Goal: Check status: Check status

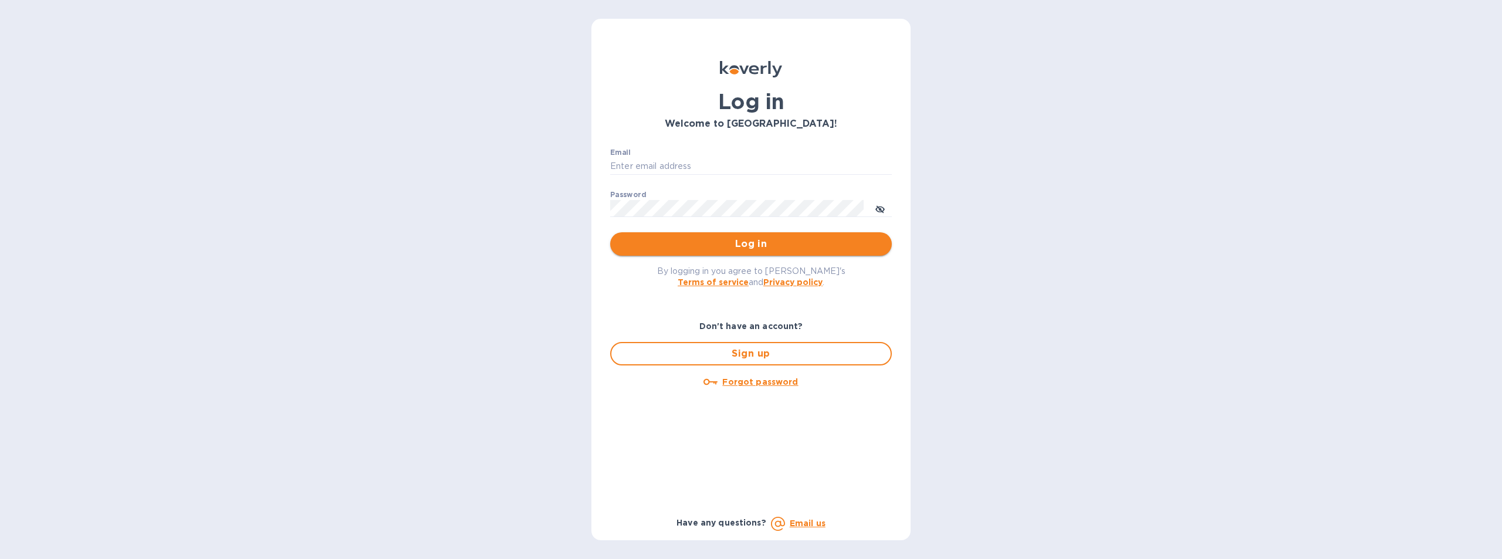
type input "[EMAIL_ADDRESS][DOMAIN_NAME]"
click at [704, 248] on span "Log in" at bounding box center [751, 244] width 263 height 14
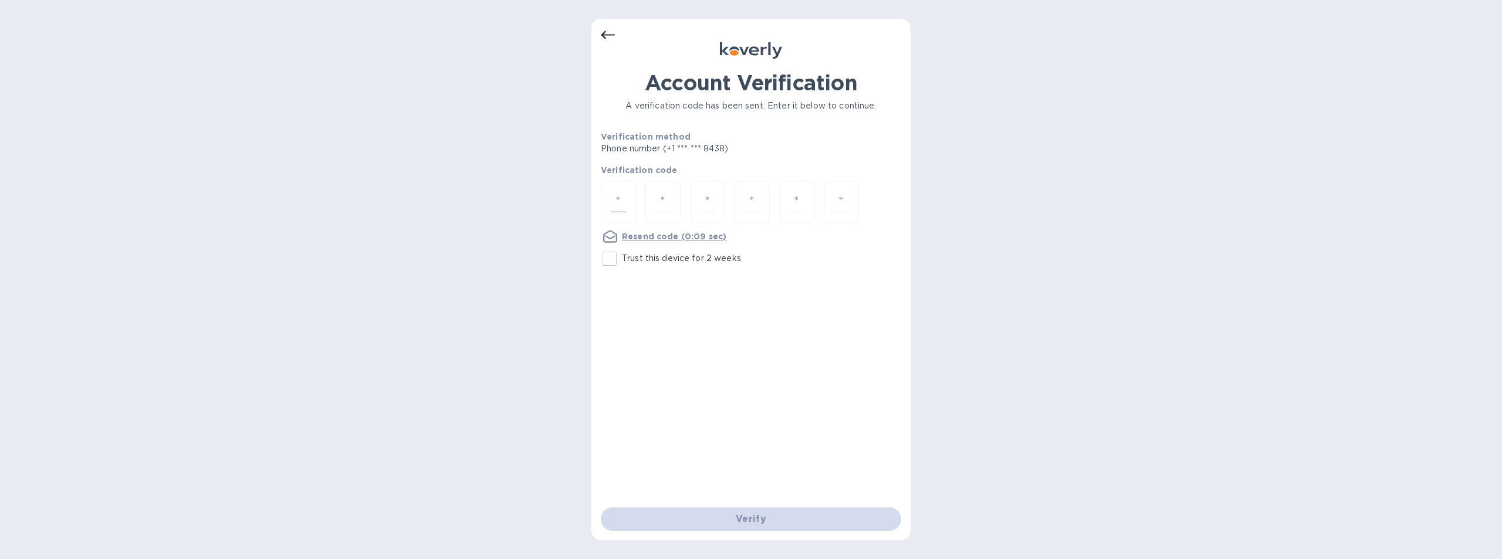
drag, startPoint x: 622, startPoint y: 199, endPoint x: 637, endPoint y: 191, distance: 16.8
click at [622, 198] on input "number" at bounding box center [618, 202] width 15 height 22
type input "9"
type input "2"
type input "9"
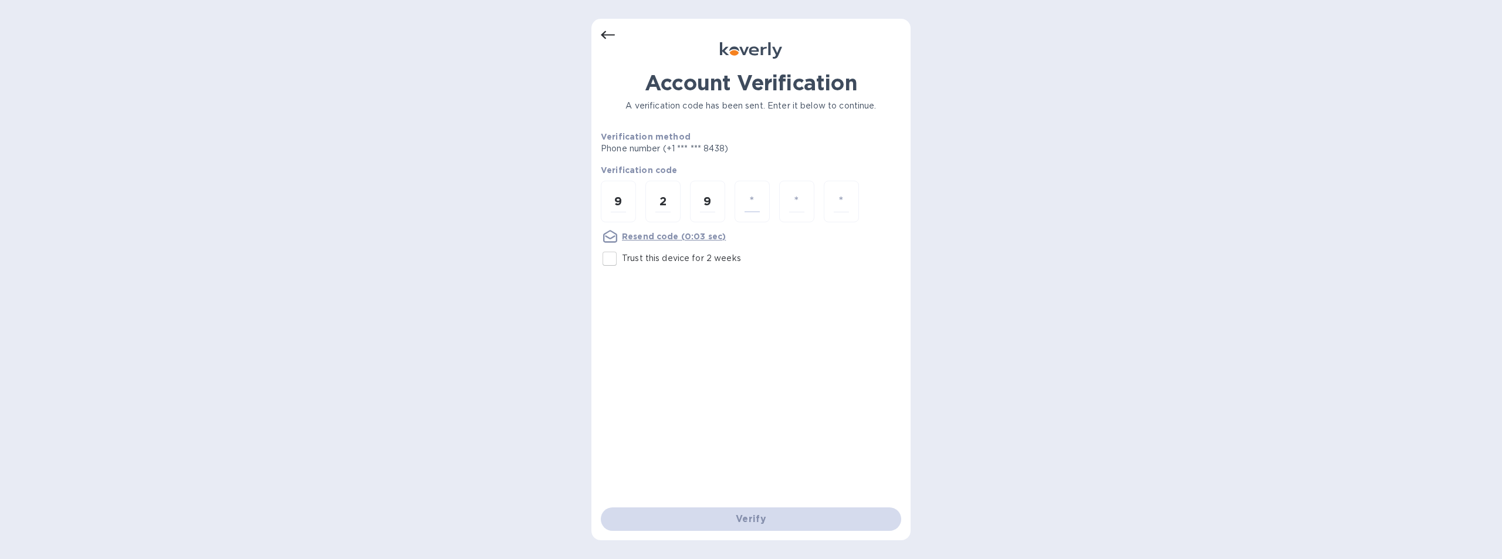
type input "6"
type input "3"
type input "2"
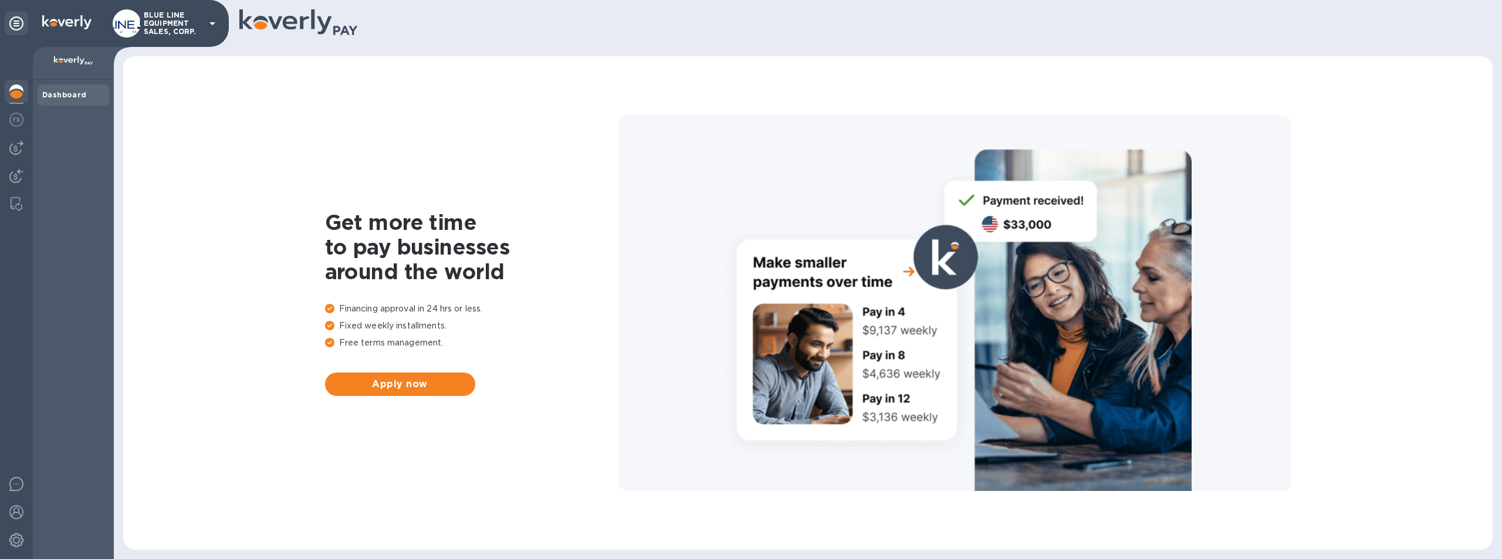
click at [167, 19] on p "BLUE LINE EQUIPMENT SALES, CORP." at bounding box center [173, 23] width 59 height 25
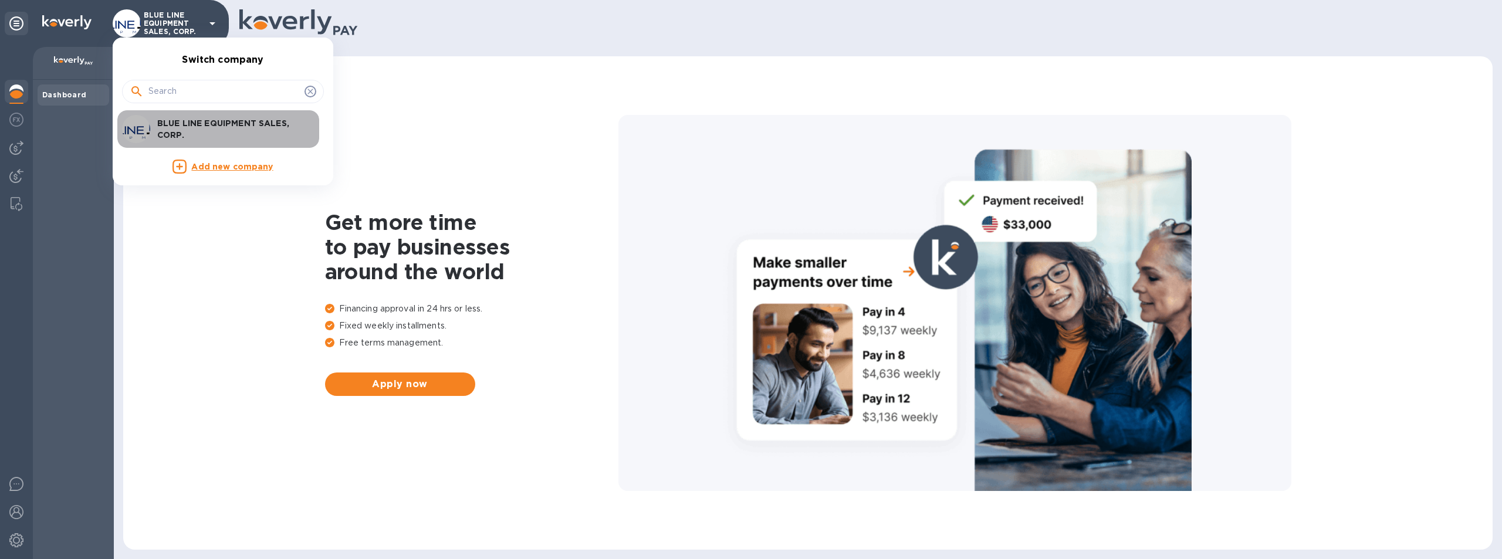
click at [239, 127] on p "BLUE LINE EQUIPMENT SALES, CORP." at bounding box center [231, 128] width 148 height 23
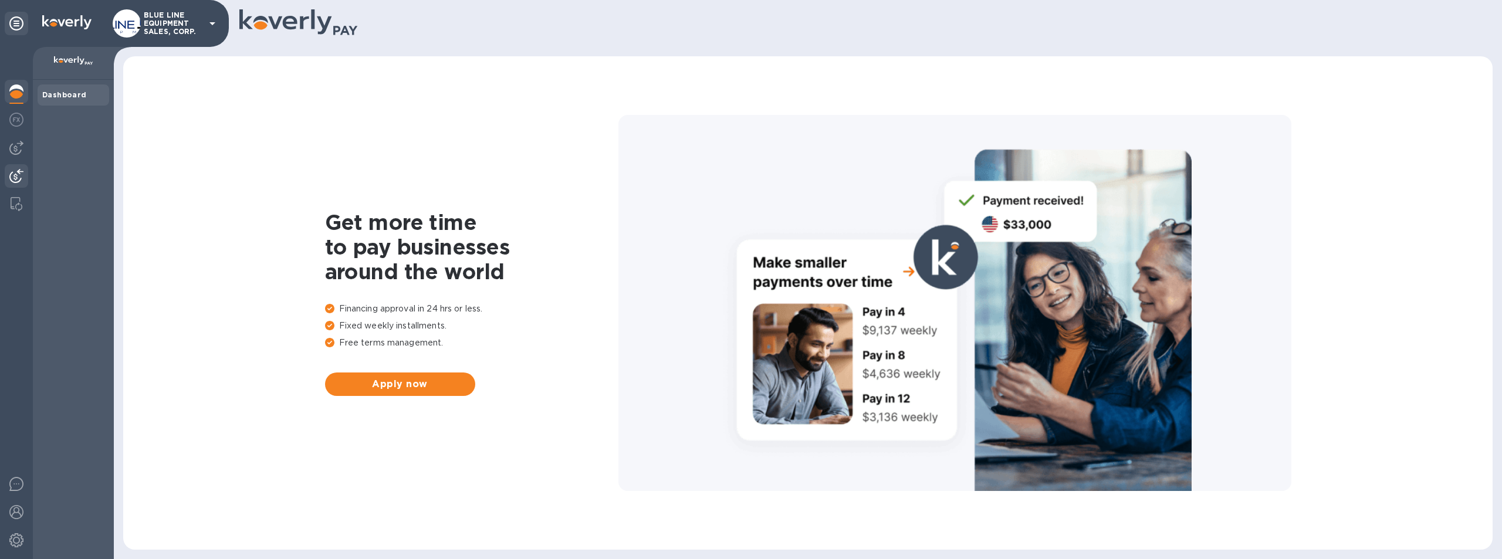
click at [15, 174] on img at bounding box center [16, 176] width 14 height 14
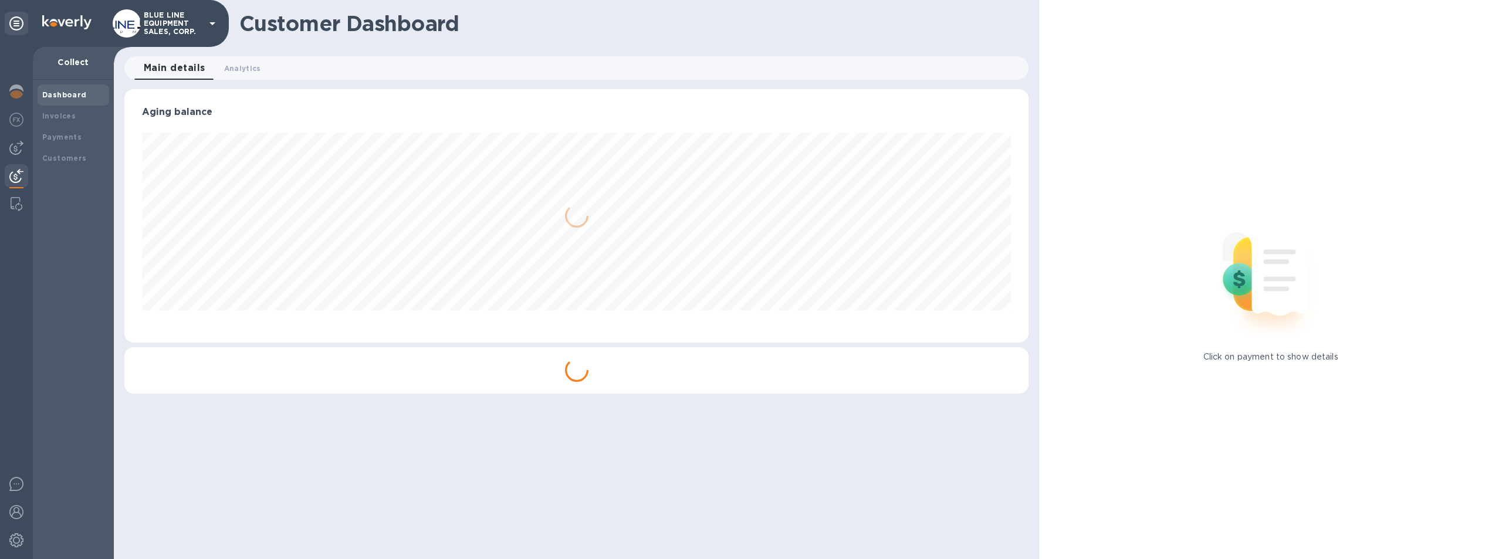
scroll to position [253, 905]
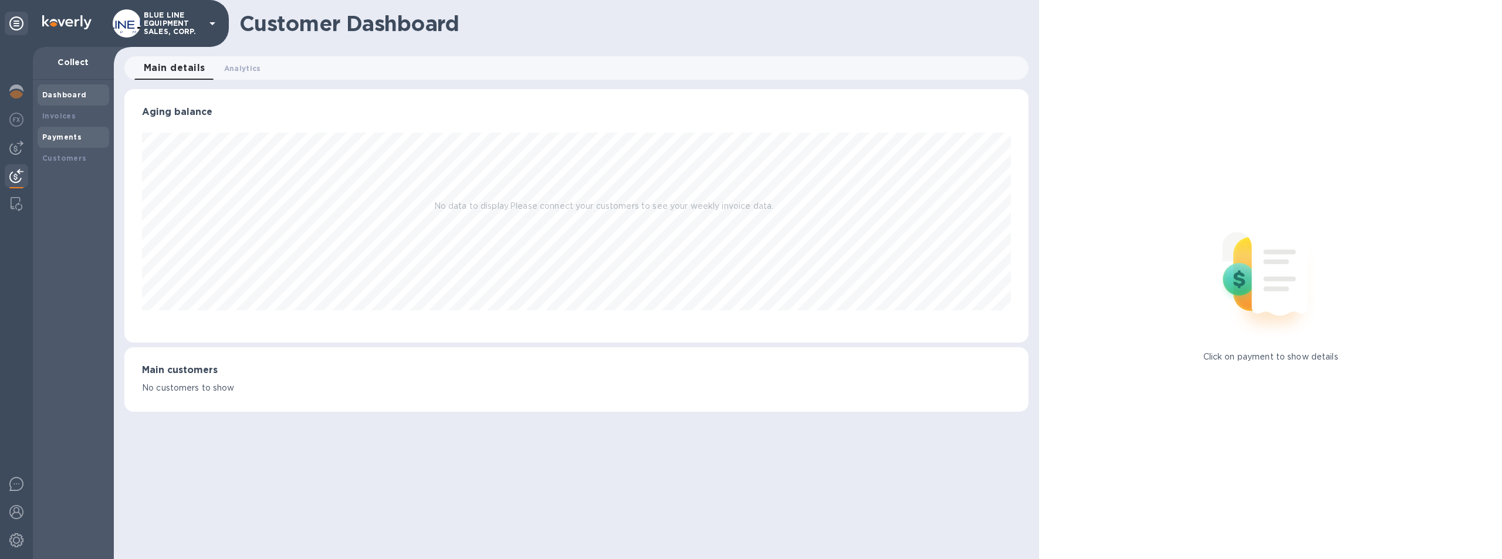
click at [59, 131] on div "Payments" at bounding box center [73, 137] width 62 height 12
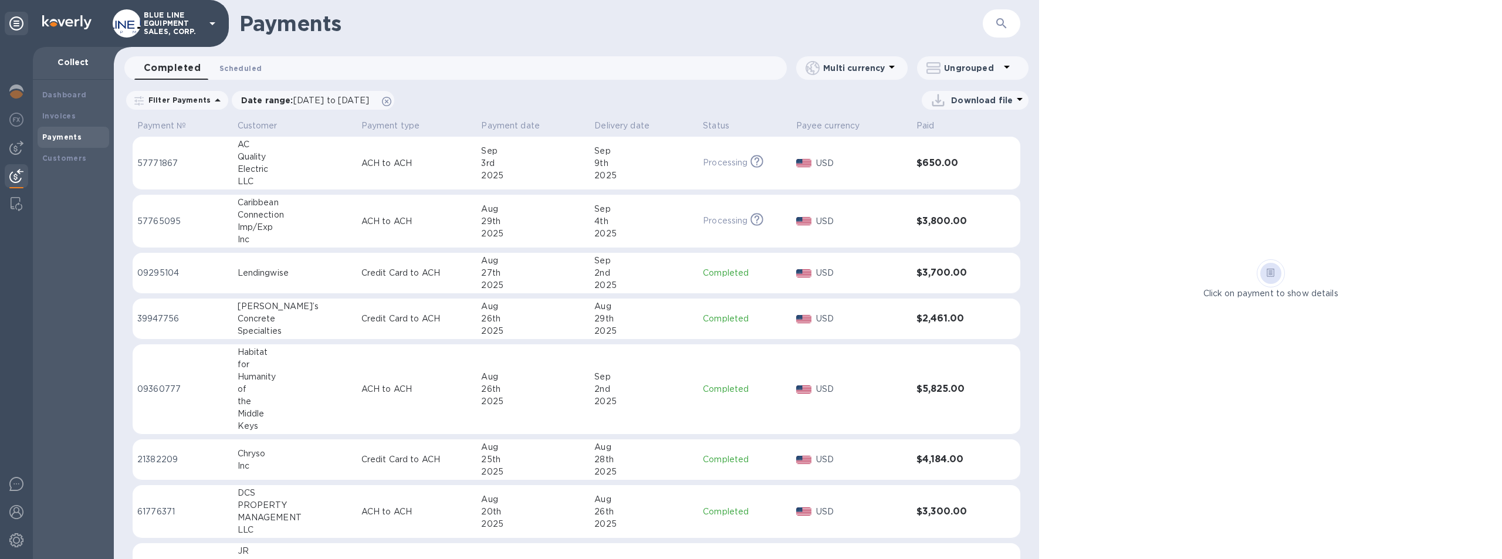
click at [242, 66] on span "Scheduled 0" at bounding box center [240, 68] width 42 height 12
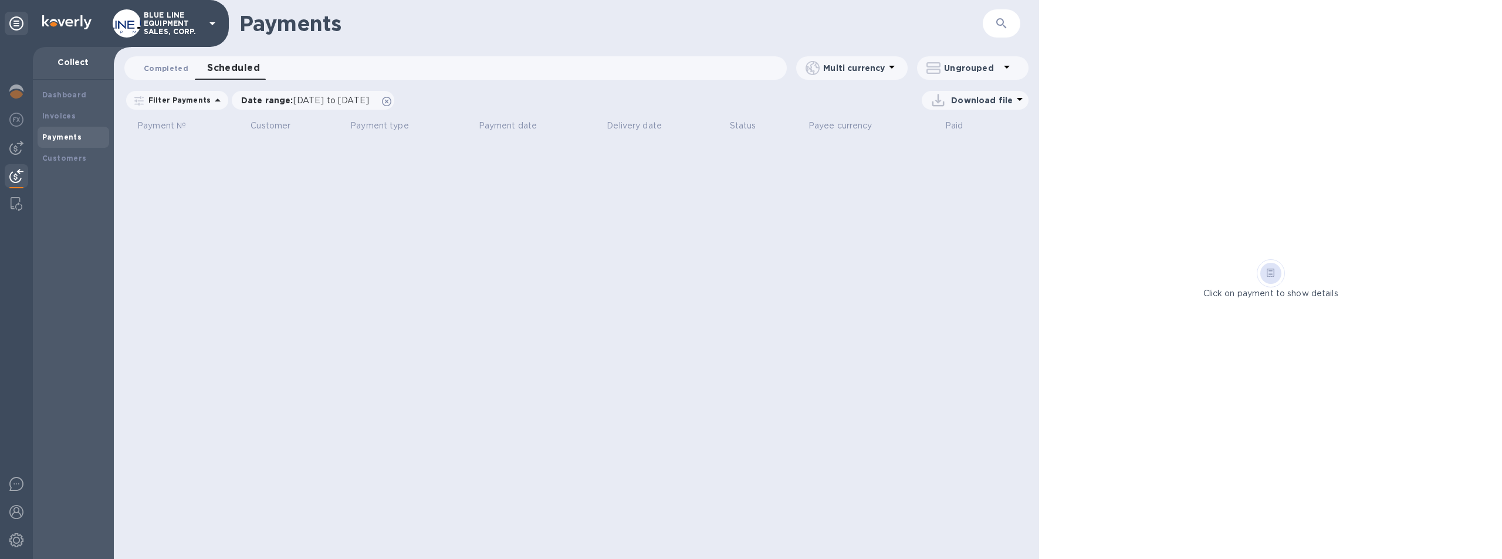
click at [163, 66] on span "Completed 0" at bounding box center [166, 68] width 45 height 12
